Goal: Task Accomplishment & Management: Complete application form

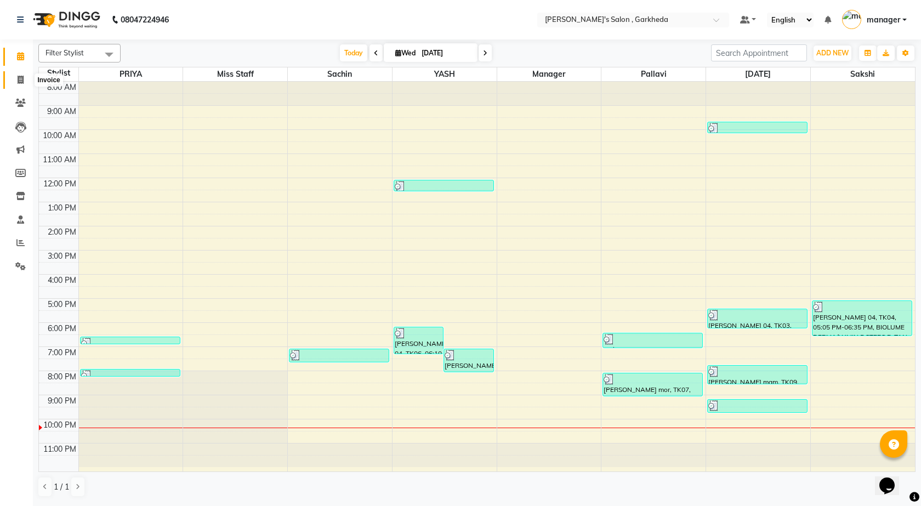
click at [21, 77] on icon at bounding box center [21, 80] width 6 height 8
select select "7062"
select select "service"
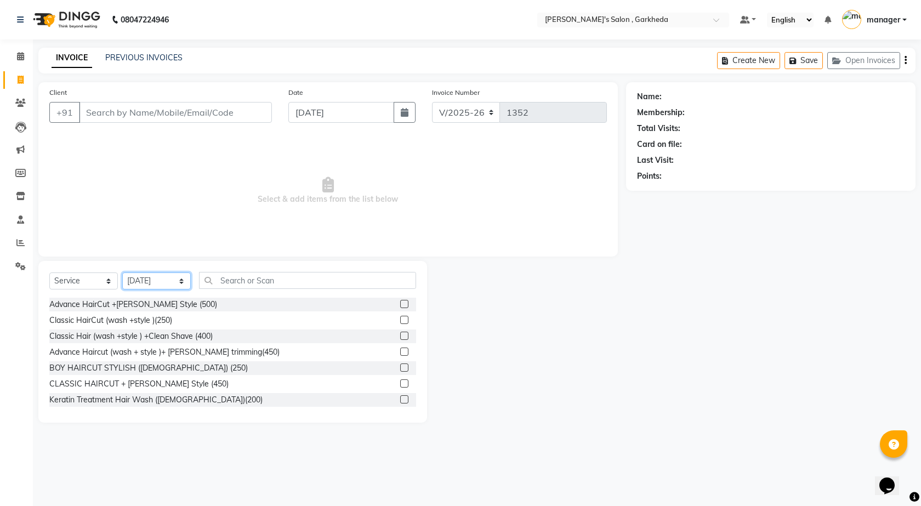
click at [152, 283] on select "Select Stylist [DATE] manager miss staff [PERSON_NAME]" at bounding box center [156, 280] width 69 height 17
select select "64119"
click at [122, 272] on select "Select Stylist [DATE] manager miss staff [PERSON_NAME]" at bounding box center [156, 280] width 69 height 17
click at [325, 280] on input "text" at bounding box center [307, 280] width 217 height 17
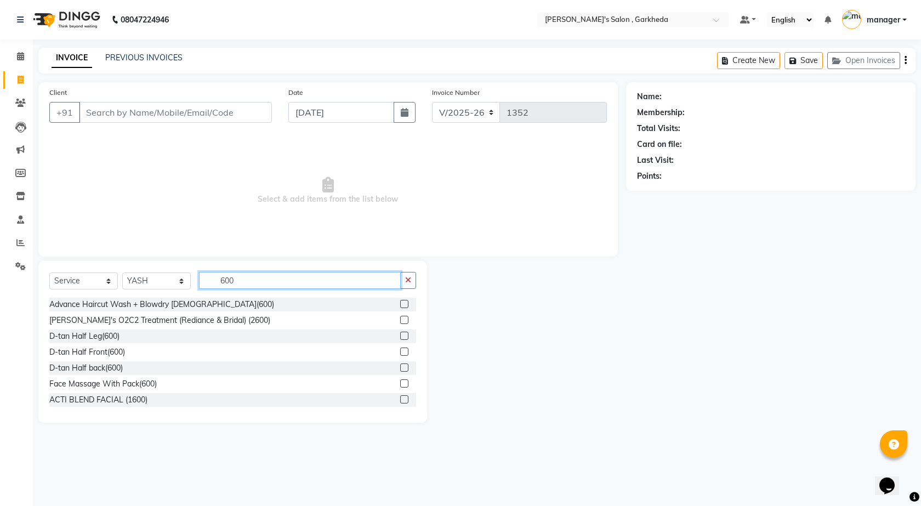
type input "600"
click at [400, 305] on label at bounding box center [404, 304] width 8 height 8
click at [400, 305] on input "checkbox" at bounding box center [403, 304] width 7 height 7
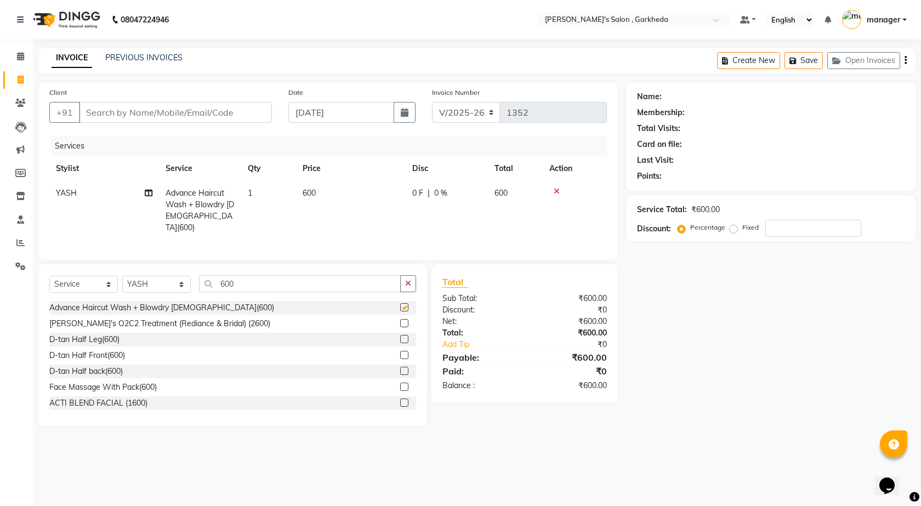
checkbox input "false"
click at [162, 112] on input "Client" at bounding box center [175, 112] width 193 height 21
type input "9"
type input "0"
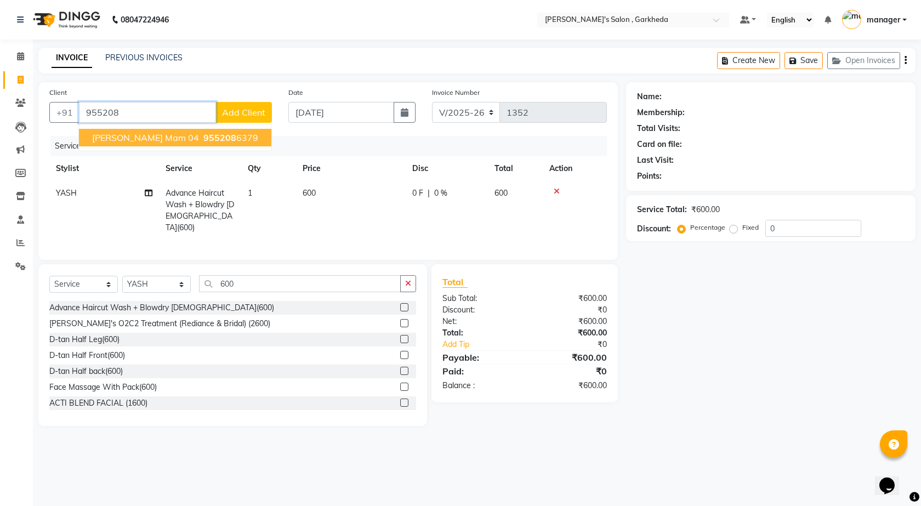
click at [203, 137] on ngb-highlight "955208 6379" at bounding box center [229, 137] width 57 height 11
type input "9552086379"
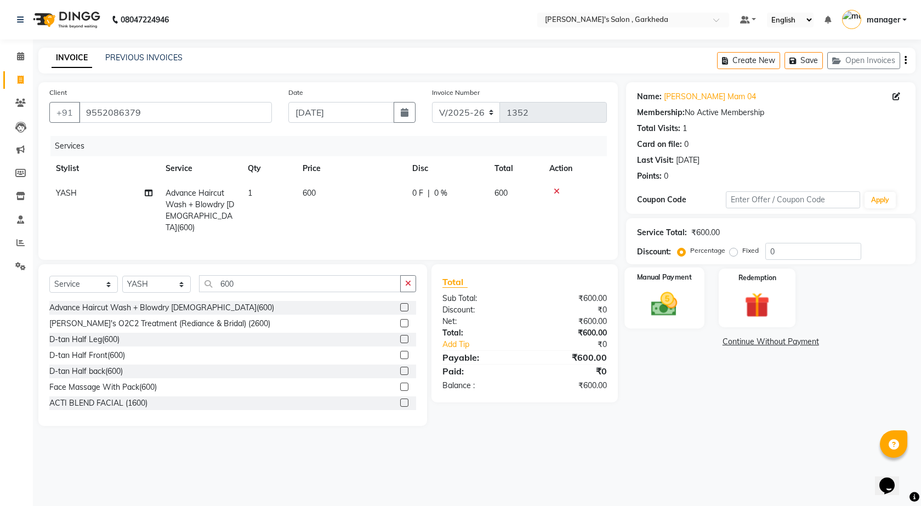
click at [677, 295] on img at bounding box center [664, 304] width 43 height 30
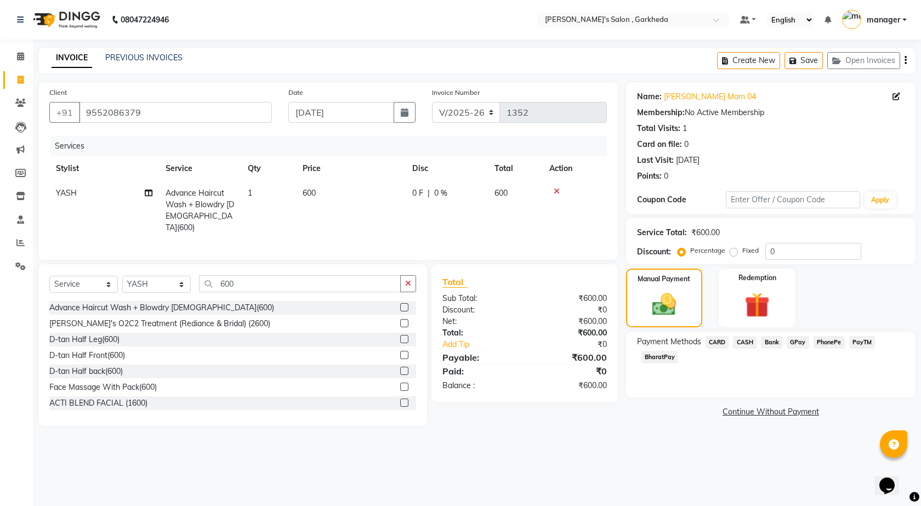
click at [826, 340] on span "PhonePe" at bounding box center [828, 342] width 31 height 13
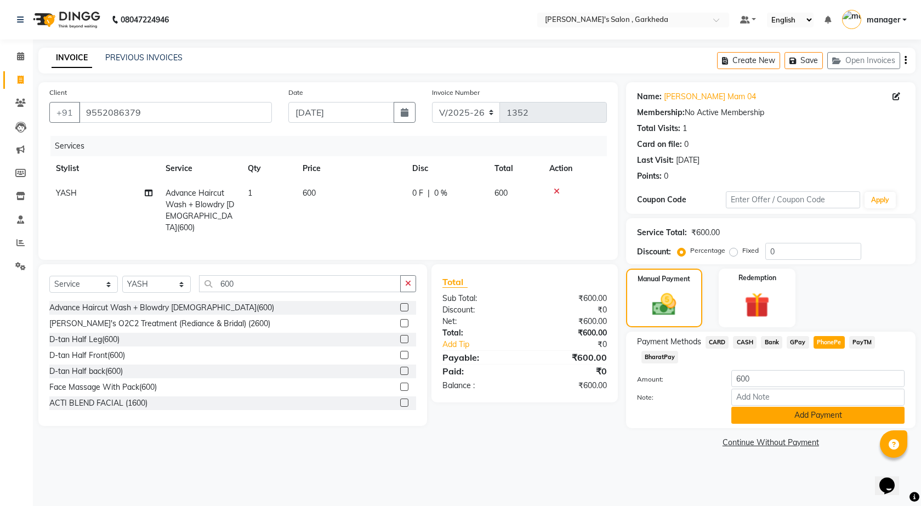
click at [746, 412] on button "Add Payment" at bounding box center [817, 415] width 173 height 17
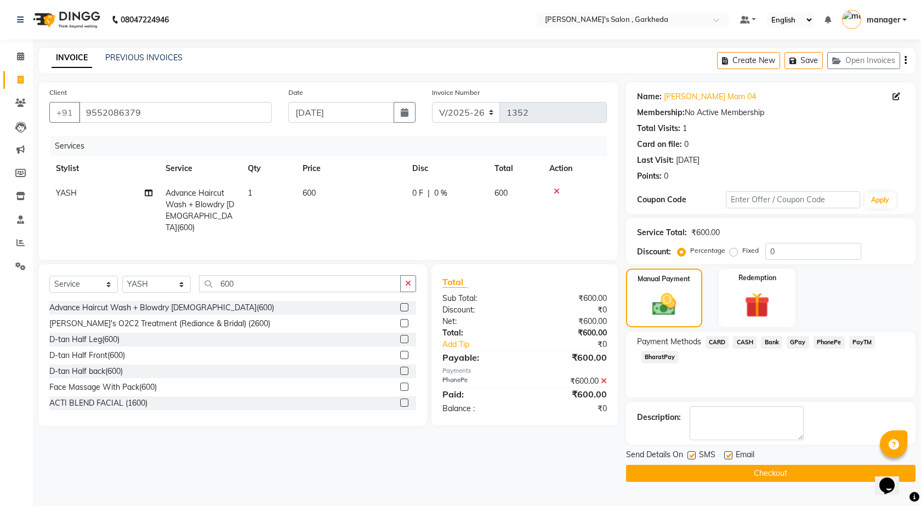
click at [703, 478] on button "Checkout" at bounding box center [770, 473] width 289 height 17
